Goal: Transaction & Acquisition: Purchase product/service

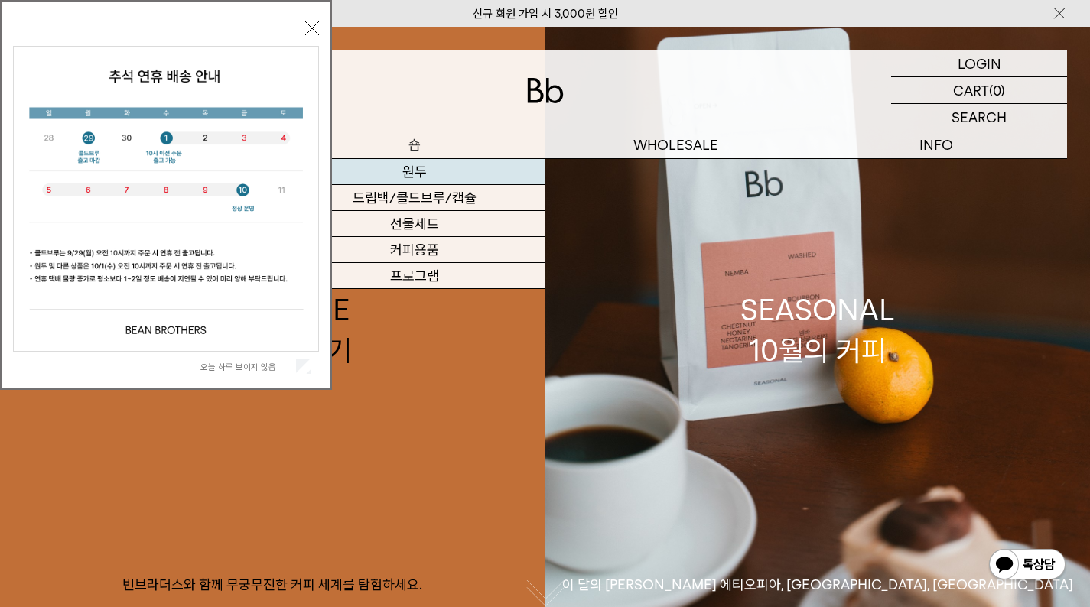
click at [418, 164] on link "원두" at bounding box center [414, 172] width 261 height 26
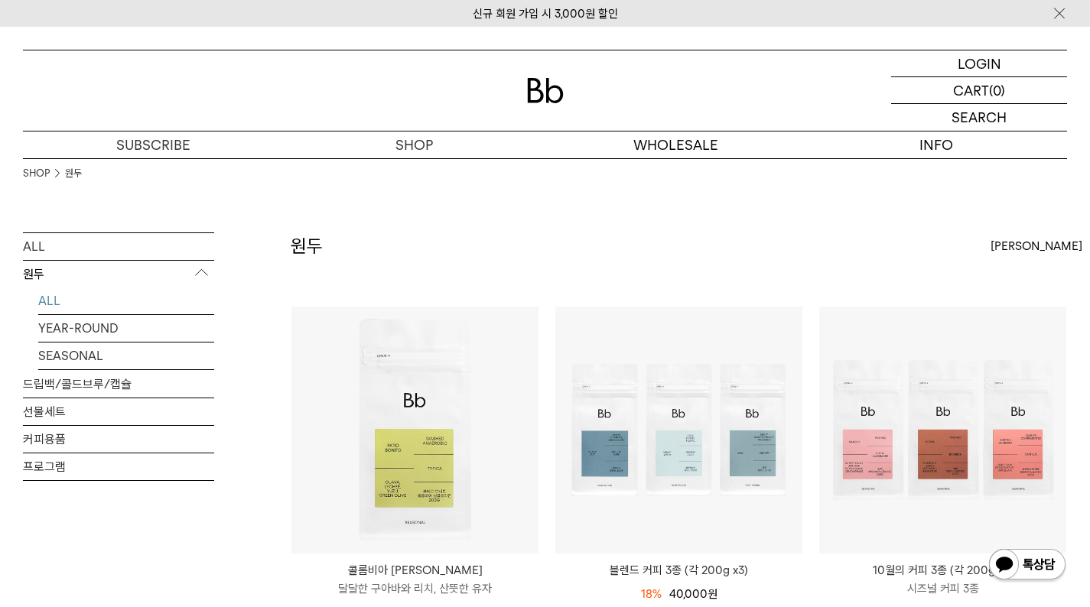
click at [1042, 255] on div "[PERSON_NAME]" at bounding box center [1029, 247] width 76 height 28
click at [1031, 359] on label "높은가격순" at bounding box center [1017, 359] width 53 height 14
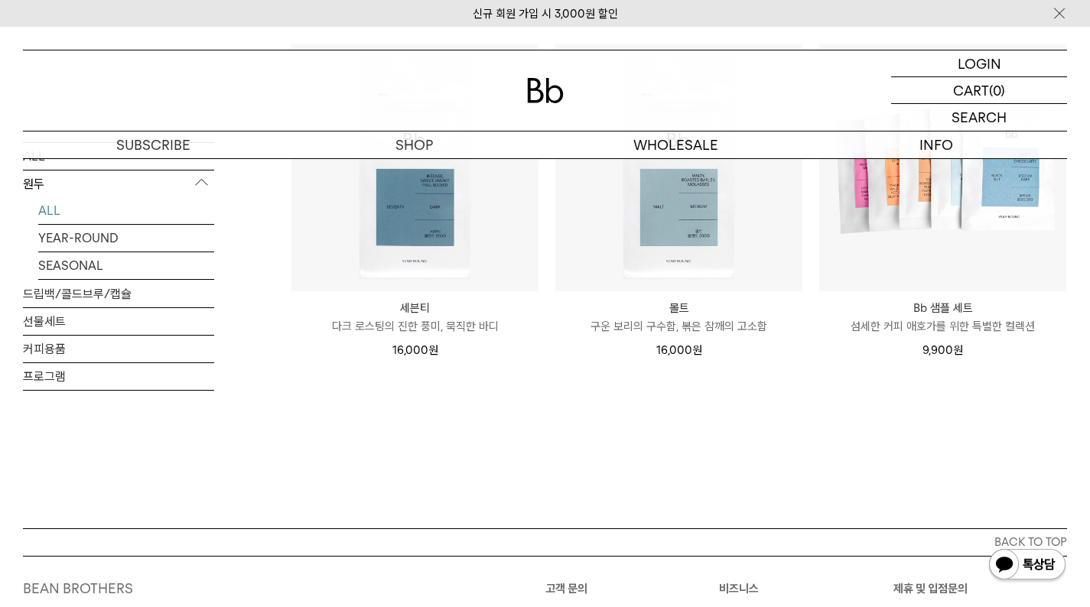
scroll to position [1471, 0]
